Goal: Task Accomplishment & Management: Manage account settings

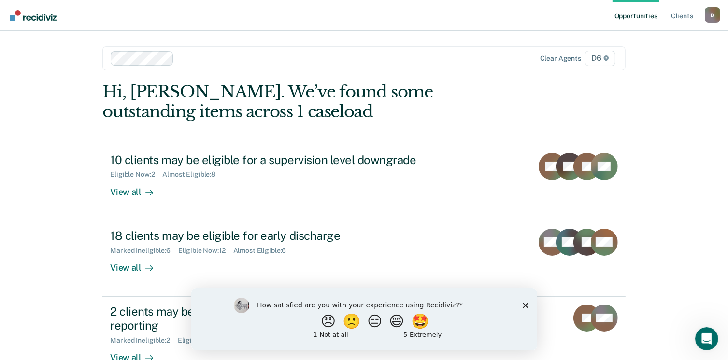
click at [686, 165] on div "Opportunities Client s BaxterD@michigan.gov B Profile How it works Log Out Clea…" at bounding box center [364, 180] width 728 height 360
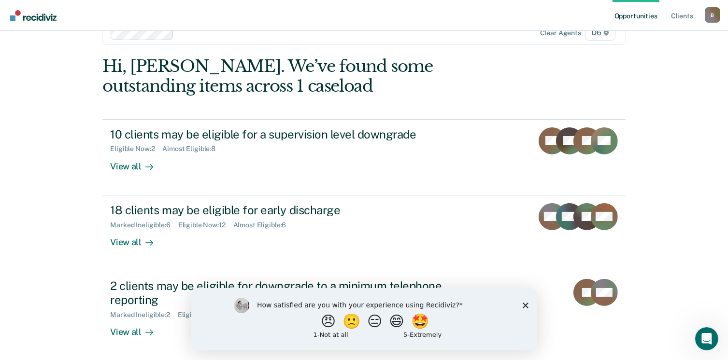
click at [526, 305] on icon "Close survey" at bounding box center [525, 305] width 6 height 6
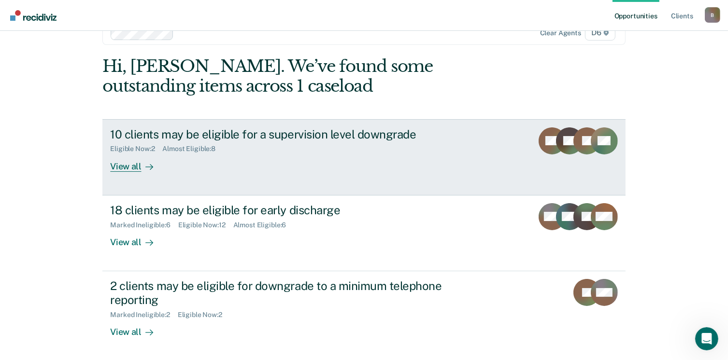
click at [112, 166] on div "View all" at bounding box center [137, 162] width 54 height 19
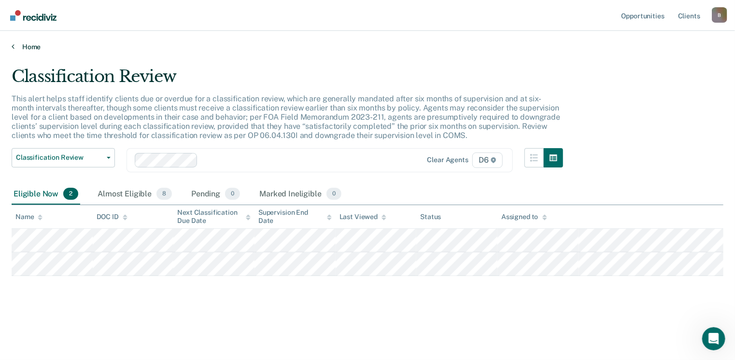
click at [16, 45] on link "Home" at bounding box center [368, 46] width 712 height 9
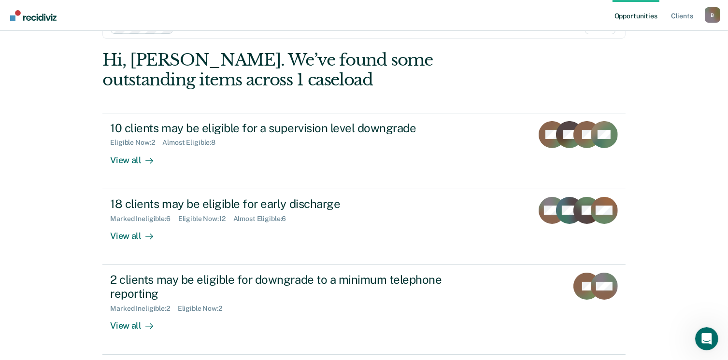
scroll to position [48, 0]
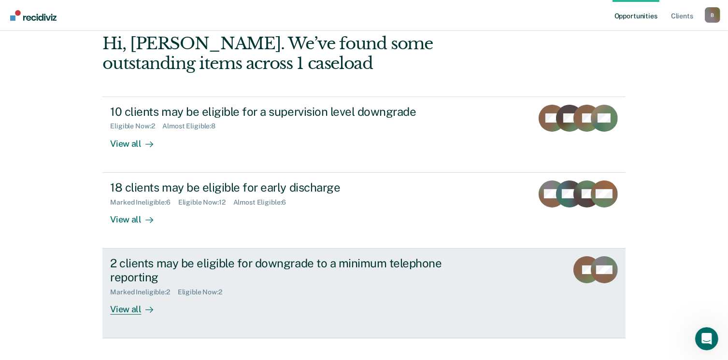
click at [125, 308] on div "View all" at bounding box center [137, 305] width 54 height 19
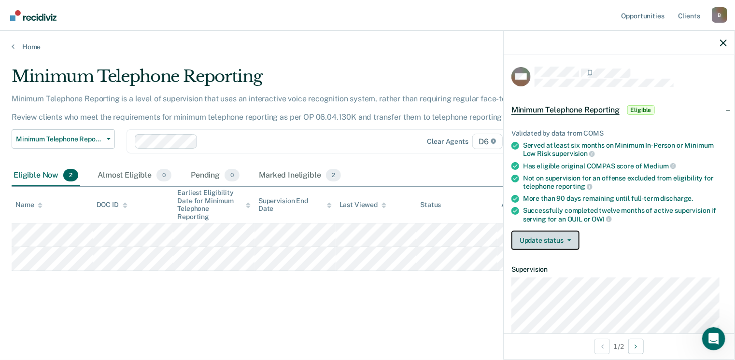
click at [551, 234] on button "Update status" at bounding box center [545, 240] width 68 height 19
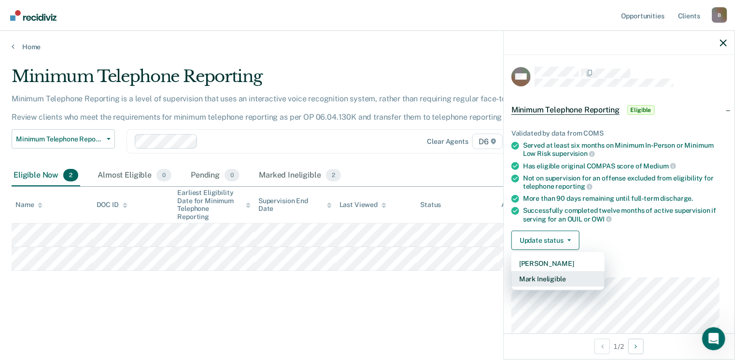
click at [559, 277] on button "Mark Ineligible" at bounding box center [557, 278] width 93 height 15
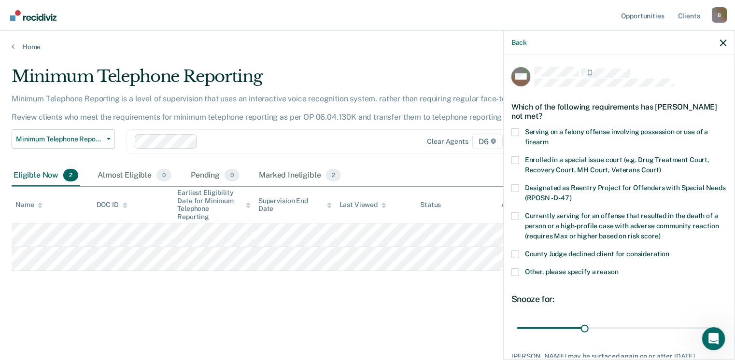
click at [513, 273] on span at bounding box center [515, 272] width 8 height 8
click at [619, 268] on input "Other, please specify a reason" at bounding box center [619, 268] width 0 height 0
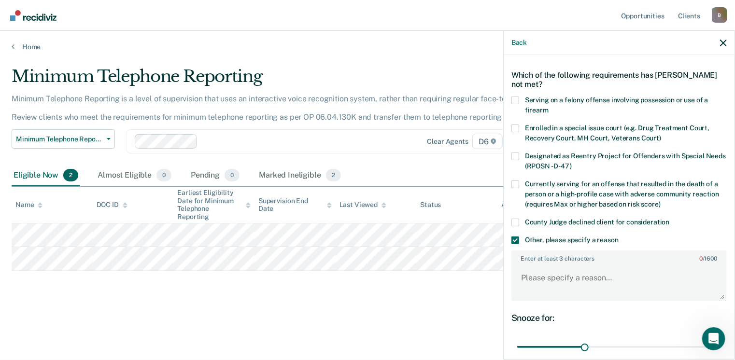
scroll to position [48, 0]
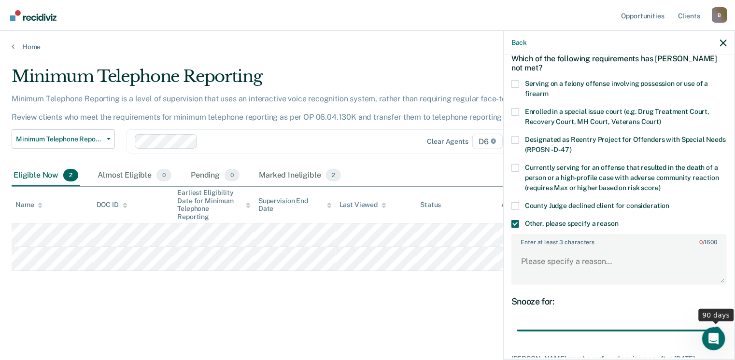
drag, startPoint x: 581, startPoint y: 333, endPoint x: 751, endPoint y: 315, distance: 171.0
type input "90"
click at [721, 323] on input "range" at bounding box center [619, 331] width 204 height 17
click at [517, 264] on textarea "Enter at least 3 characters 0 / 1600" at bounding box center [618, 266] width 213 height 36
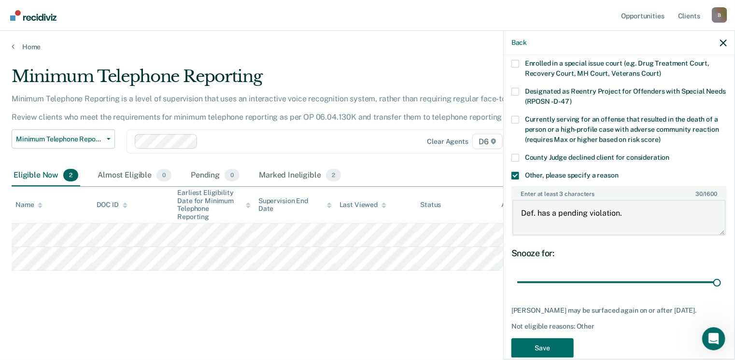
scroll to position [112, 0]
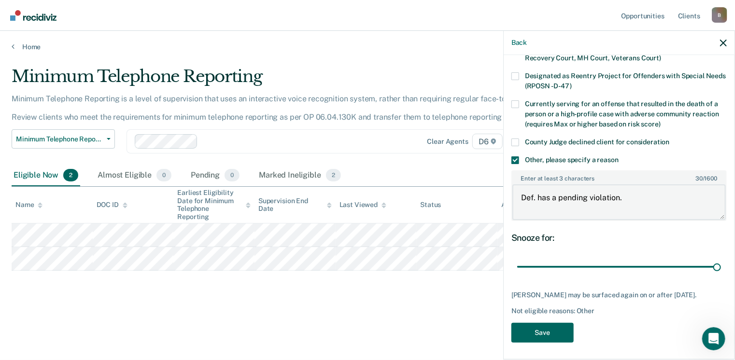
type textarea "Def. has a pending violation."
click at [554, 336] on button "Save" at bounding box center [542, 333] width 62 height 20
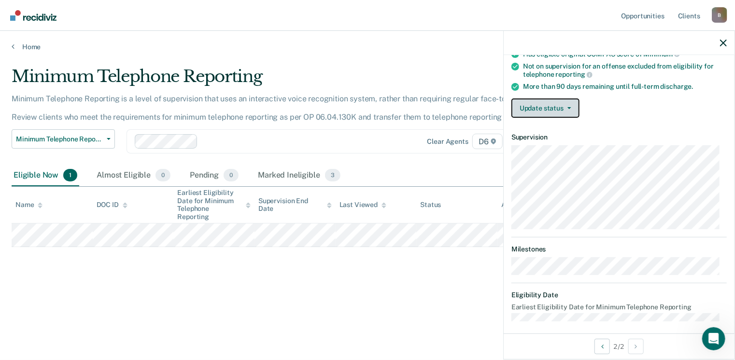
click at [550, 99] on button "Update status" at bounding box center [545, 108] width 68 height 19
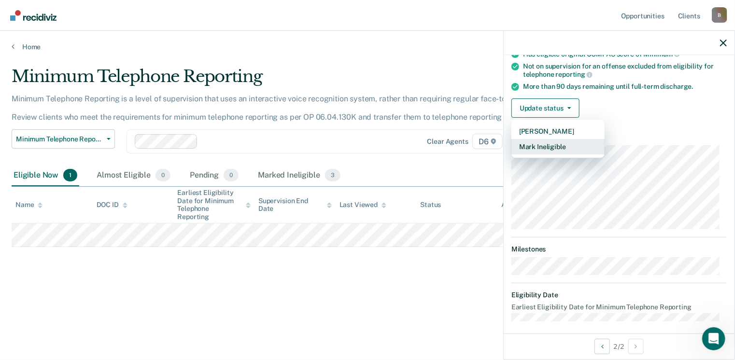
click at [555, 142] on button "Mark Ineligible" at bounding box center [557, 146] width 93 height 15
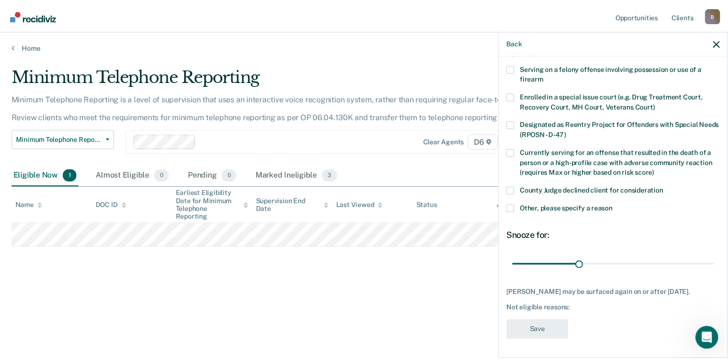
scroll to position [71, 0]
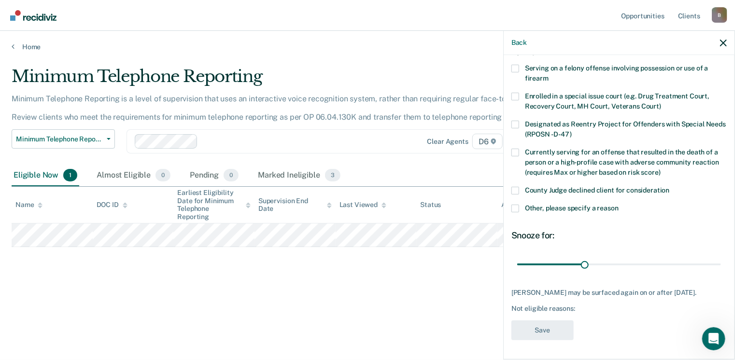
click at [513, 187] on span at bounding box center [515, 191] width 8 height 8
click at [670, 187] on input "County Judge declined client for consideration" at bounding box center [670, 187] width 0 height 0
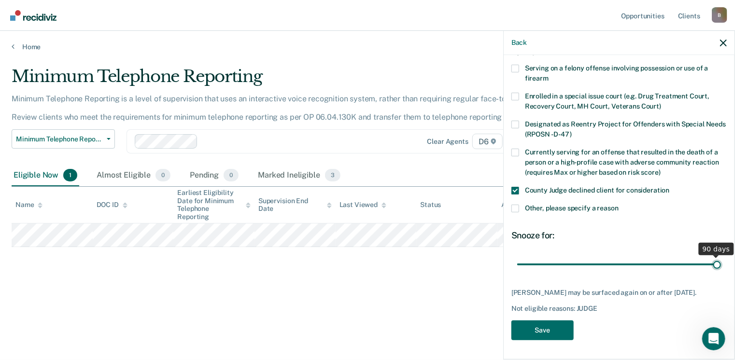
drag, startPoint x: 582, startPoint y: 257, endPoint x: 750, endPoint y: 234, distance: 169.6
type input "90"
click at [721, 256] on input "range" at bounding box center [619, 264] width 204 height 17
click at [564, 332] on button "Save" at bounding box center [542, 331] width 62 height 20
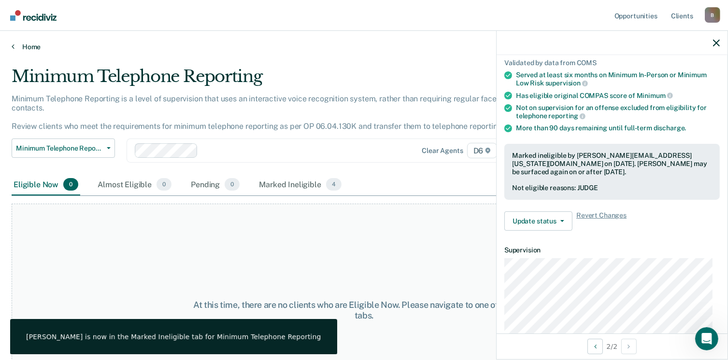
click at [22, 47] on link "Home" at bounding box center [364, 46] width 705 height 9
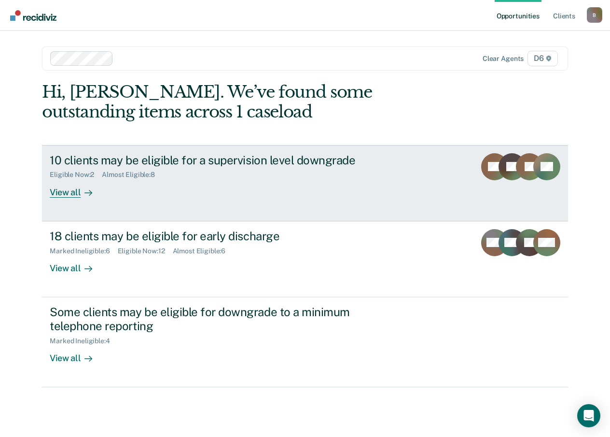
click at [61, 192] on div "View all" at bounding box center [77, 188] width 54 height 19
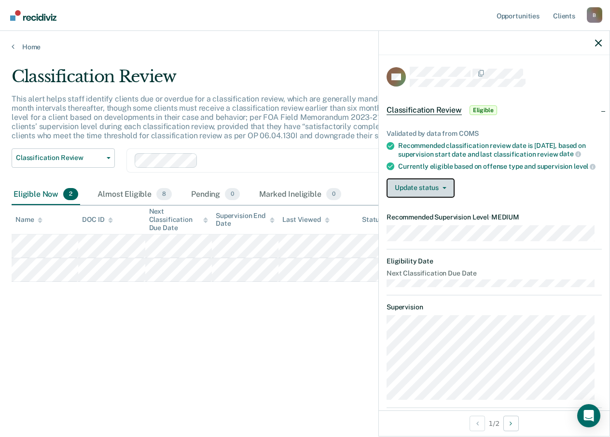
click at [413, 189] on button "Update status" at bounding box center [421, 187] width 68 height 19
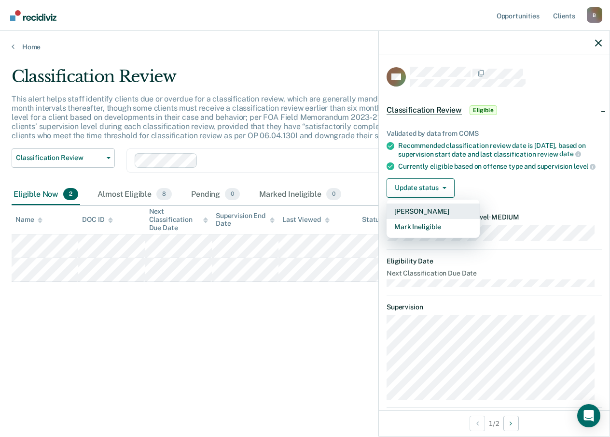
click at [413, 217] on button "[PERSON_NAME]" at bounding box center [433, 210] width 93 height 15
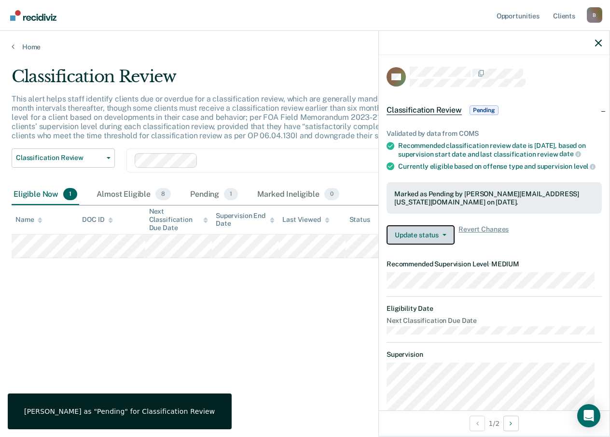
click at [408, 236] on button "Update status" at bounding box center [421, 234] width 68 height 19
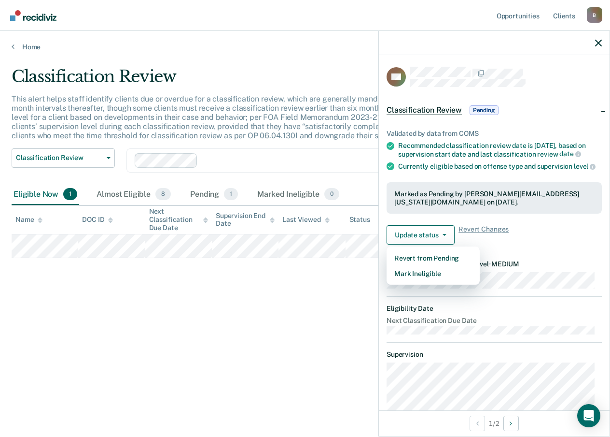
click at [598, 358] on div "TM Classification Review Pending Validated by data from COMS Recommended classi…" at bounding box center [494, 232] width 231 height 355
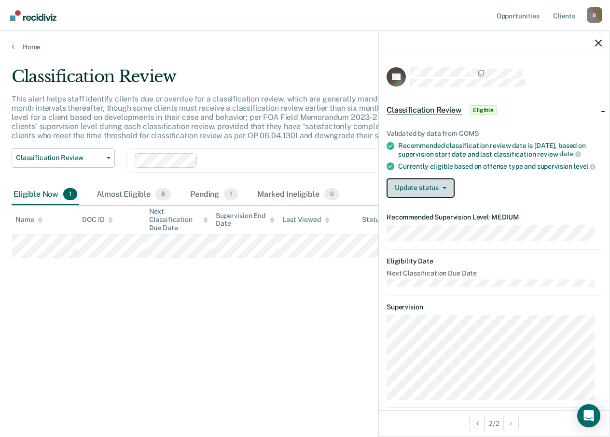
click at [425, 197] on button "Update status" at bounding box center [421, 187] width 68 height 19
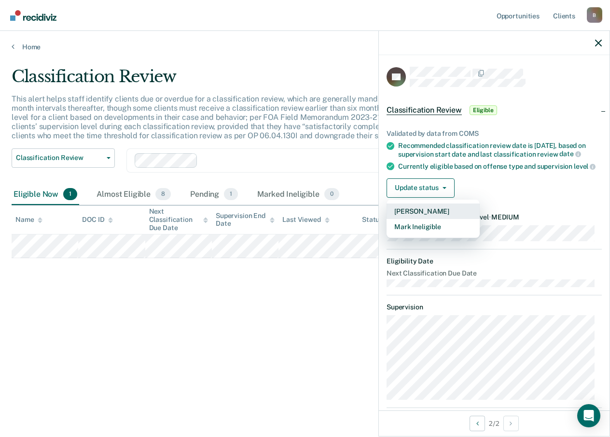
click at [423, 219] on button "[PERSON_NAME]" at bounding box center [433, 210] width 93 height 15
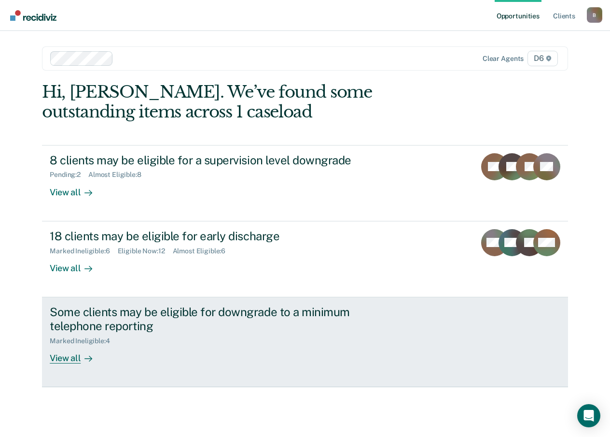
click at [72, 357] on div "View all" at bounding box center [77, 353] width 54 height 19
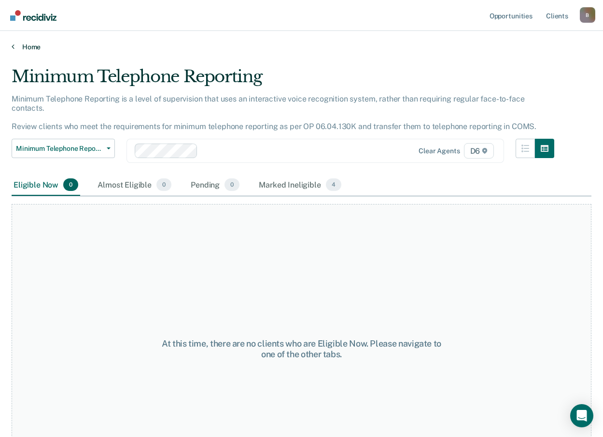
click at [26, 46] on link "Home" at bounding box center [302, 46] width 580 height 9
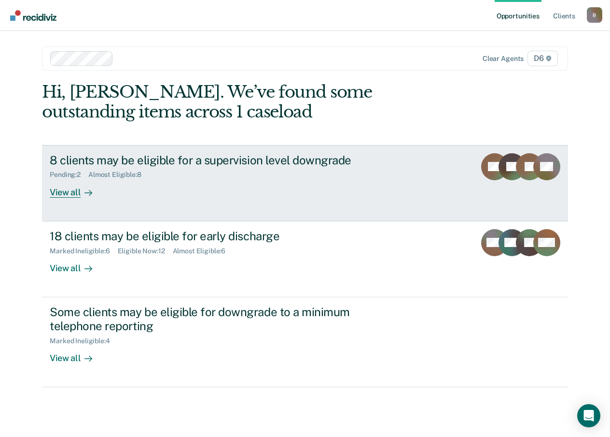
click at [80, 193] on div "View all" at bounding box center [77, 188] width 54 height 19
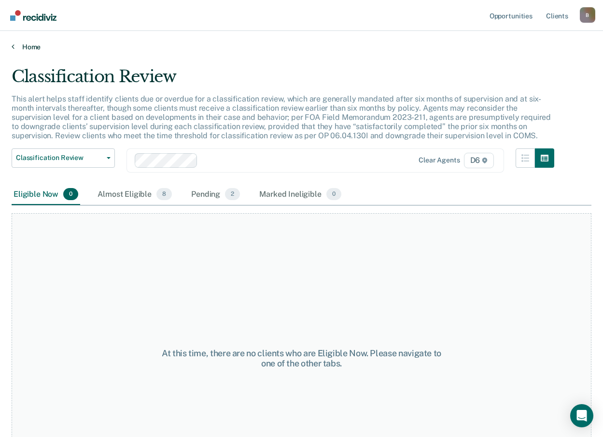
click at [31, 46] on link "Home" at bounding box center [302, 46] width 580 height 9
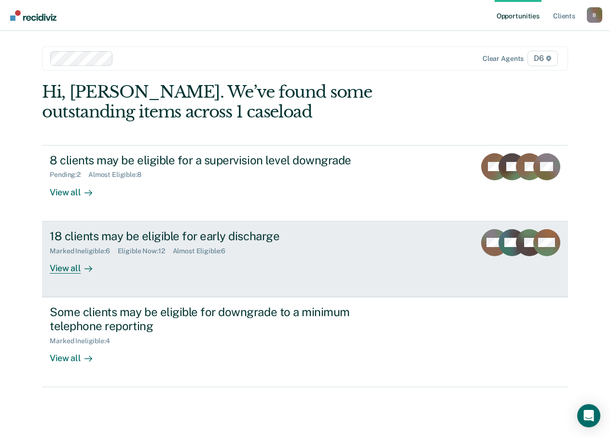
click at [70, 268] on div "View all" at bounding box center [77, 263] width 54 height 19
